Goal: Book appointment/travel/reservation

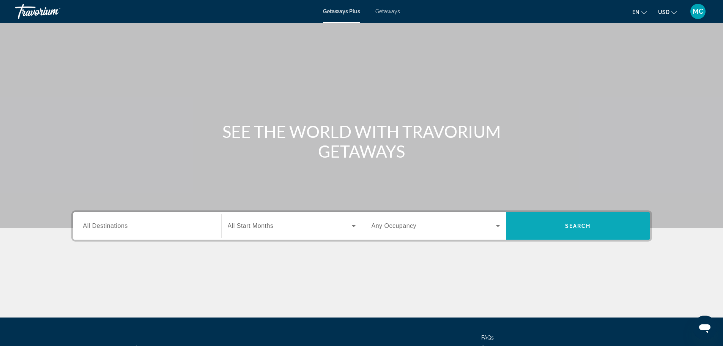
click at [563, 232] on span "Search widget" at bounding box center [578, 226] width 144 height 18
